Goal: Task Accomplishment & Management: Use online tool/utility

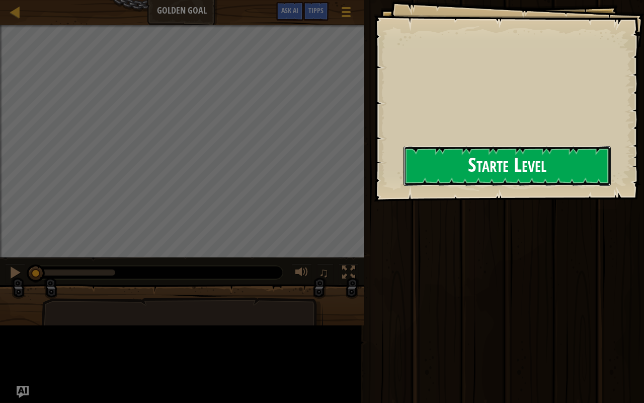
click at [374, 177] on div "Goals Starte Level [PERSON_NAME] beim Laden vom Server Leider musst du ein Abo …" at bounding box center [509, 100] width 270 height 201
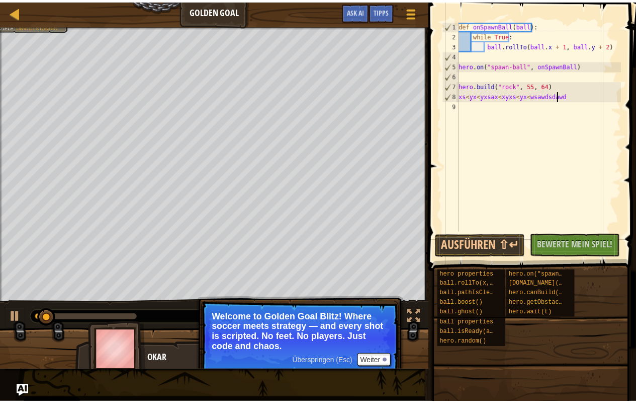
scroll to position [5, 8]
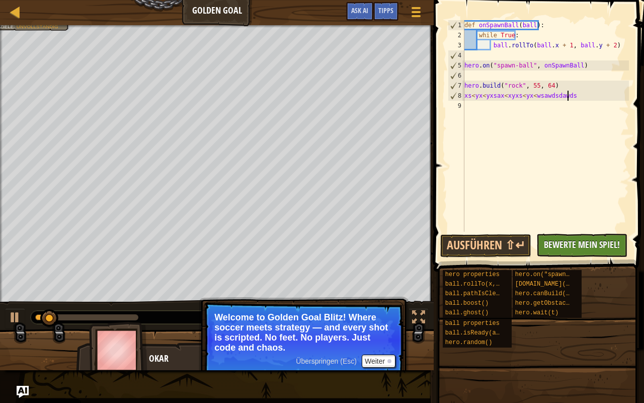
type textarea "xs<yx<yxsax<xyxs<yx<wsawdsdawds"
click at [569, 243] on span "Bewerte mein Spiel!" at bounding box center [582, 244] width 76 height 13
click at [18, 15] on div at bounding box center [15, 12] width 13 height 13
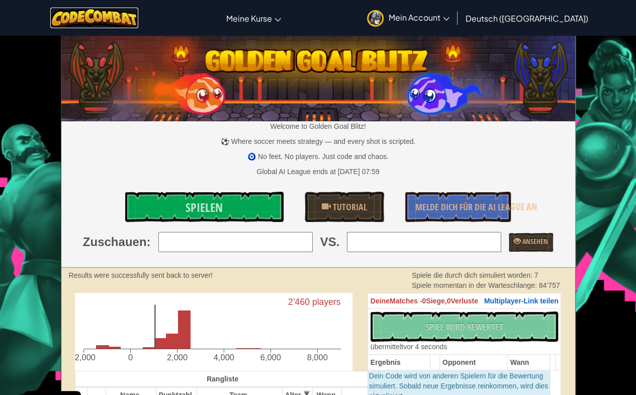
click at [108, 23] on img at bounding box center [94, 18] width 88 height 21
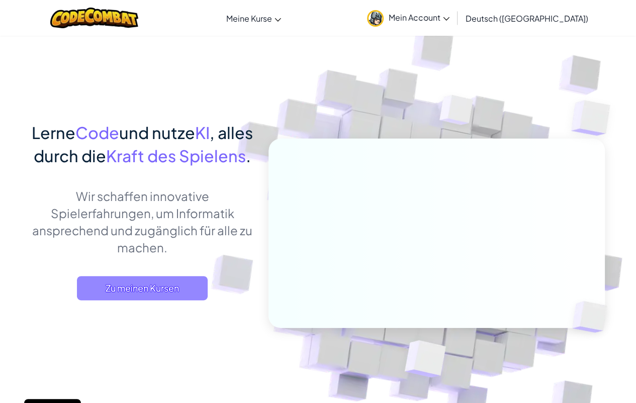
click at [158, 300] on span "Zu meinen Kursen" at bounding box center [142, 288] width 131 height 24
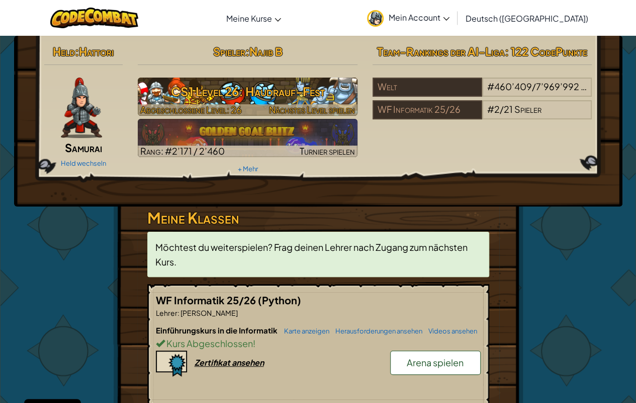
click at [324, 106] on span "Nächstes Level spielen" at bounding box center [312, 110] width 86 height 12
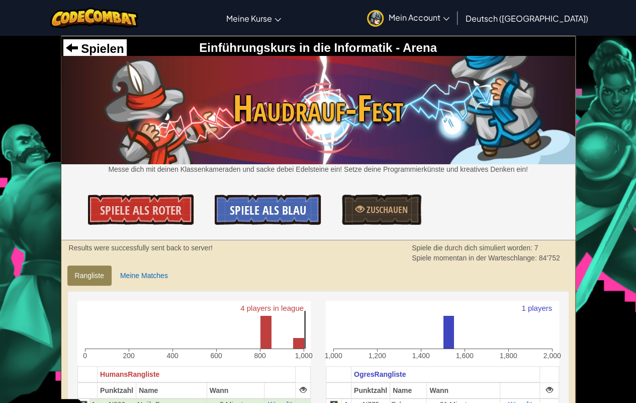
click at [247, 206] on span "Spiele als Blau" at bounding box center [268, 210] width 76 height 16
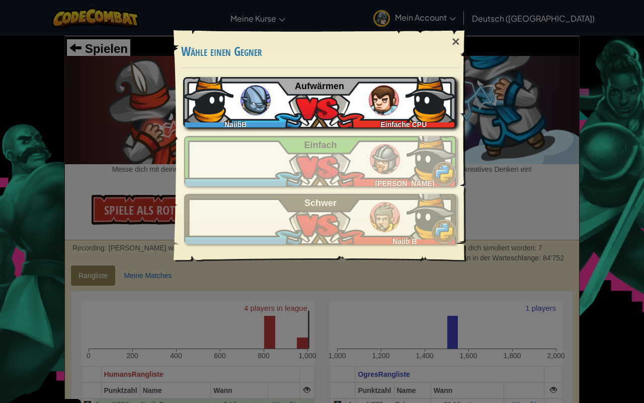
click at [332, 96] on div "NajibB Einfache CPU Aufwärmen" at bounding box center [319, 102] width 273 height 50
